Goal: Transaction & Acquisition: Download file/media

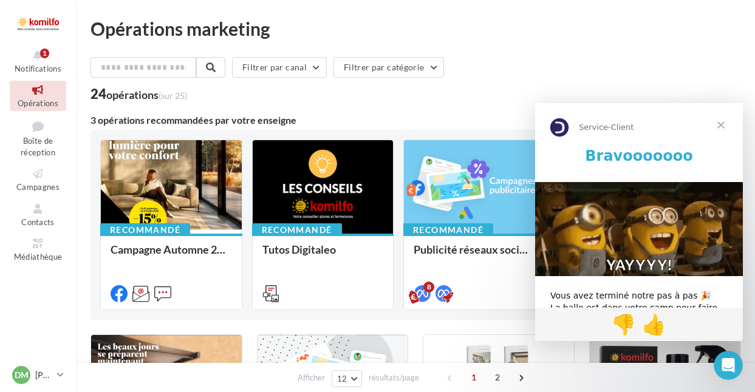
click at [723, 124] on span "Fermer" at bounding box center [721, 125] width 44 height 44
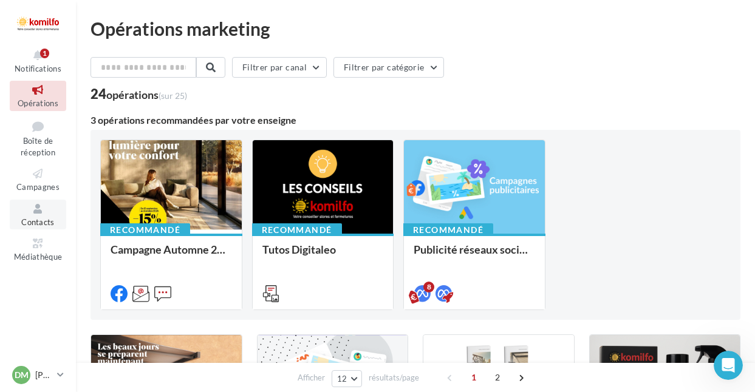
click at [44, 225] on link "Contacts" at bounding box center [38, 215] width 56 height 30
click at [36, 244] on icon at bounding box center [37, 244] width 49 height 14
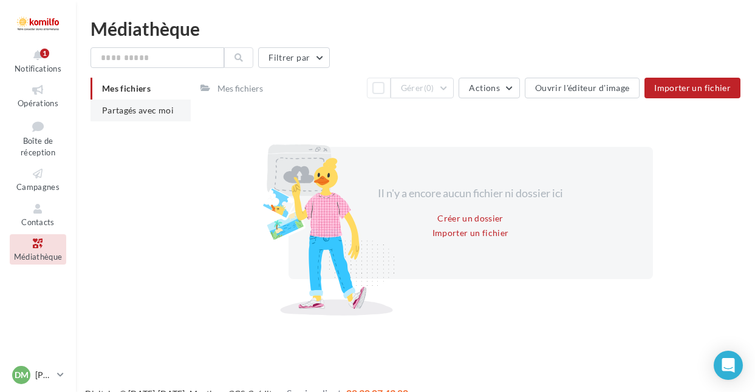
click at [148, 109] on span "Partagés avec moi" at bounding box center [138, 110] width 72 height 10
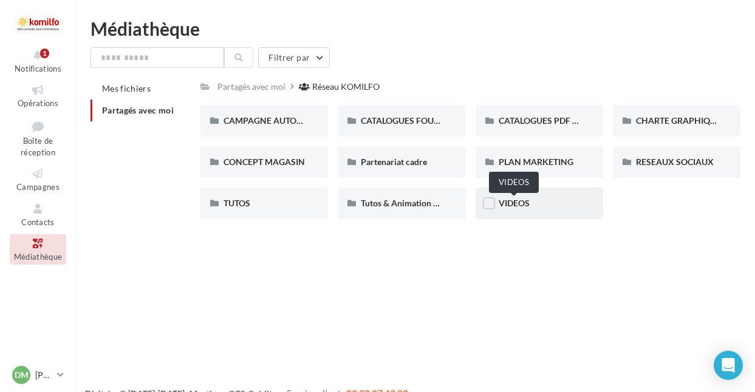
click at [516, 199] on span "VIDEOS" at bounding box center [514, 203] width 31 height 10
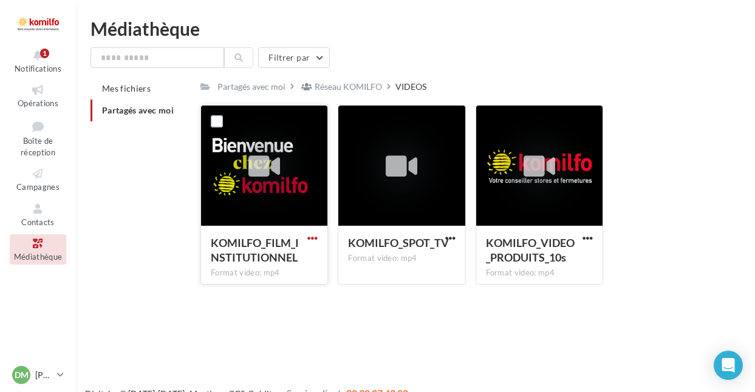
click at [316, 237] on span "button" at bounding box center [312, 238] width 10 height 10
click at [282, 263] on button "Télécharger" at bounding box center [259, 263] width 121 height 32
